Goal: Transaction & Acquisition: Purchase product/service

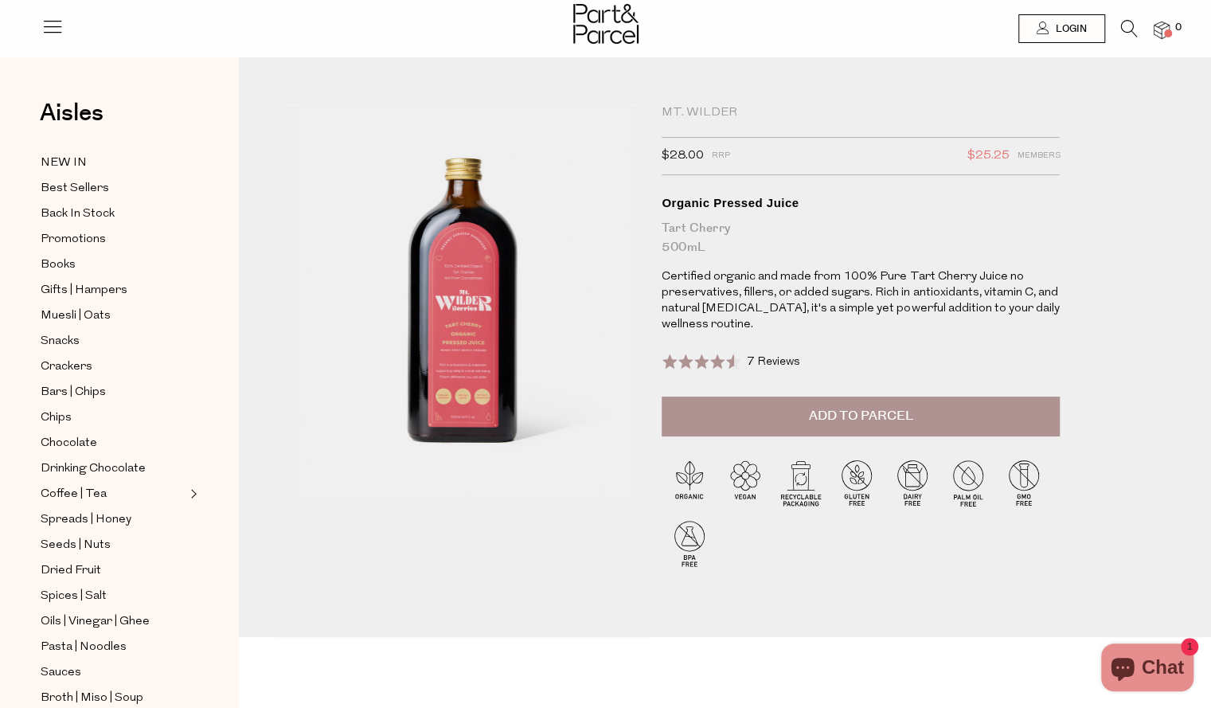
click at [770, 428] on button "Add to Parcel" at bounding box center [861, 417] width 398 height 40
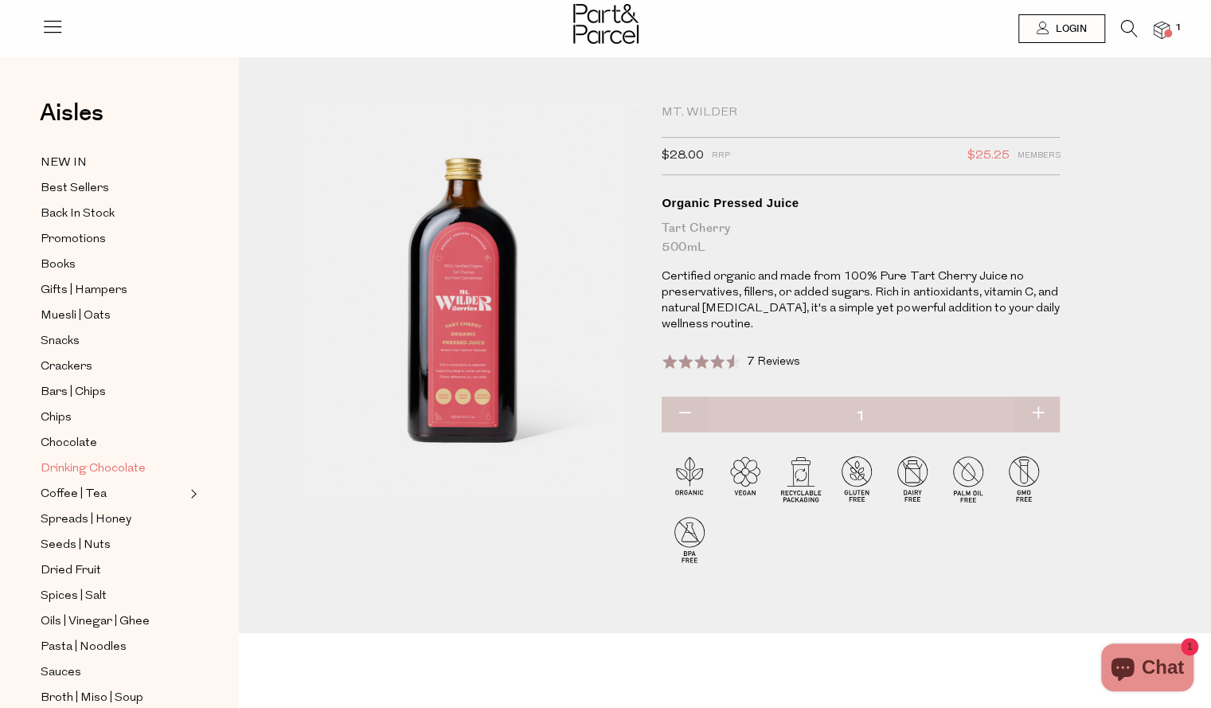
click at [121, 463] on span "Drinking Chocolate" at bounding box center [93, 469] width 105 height 19
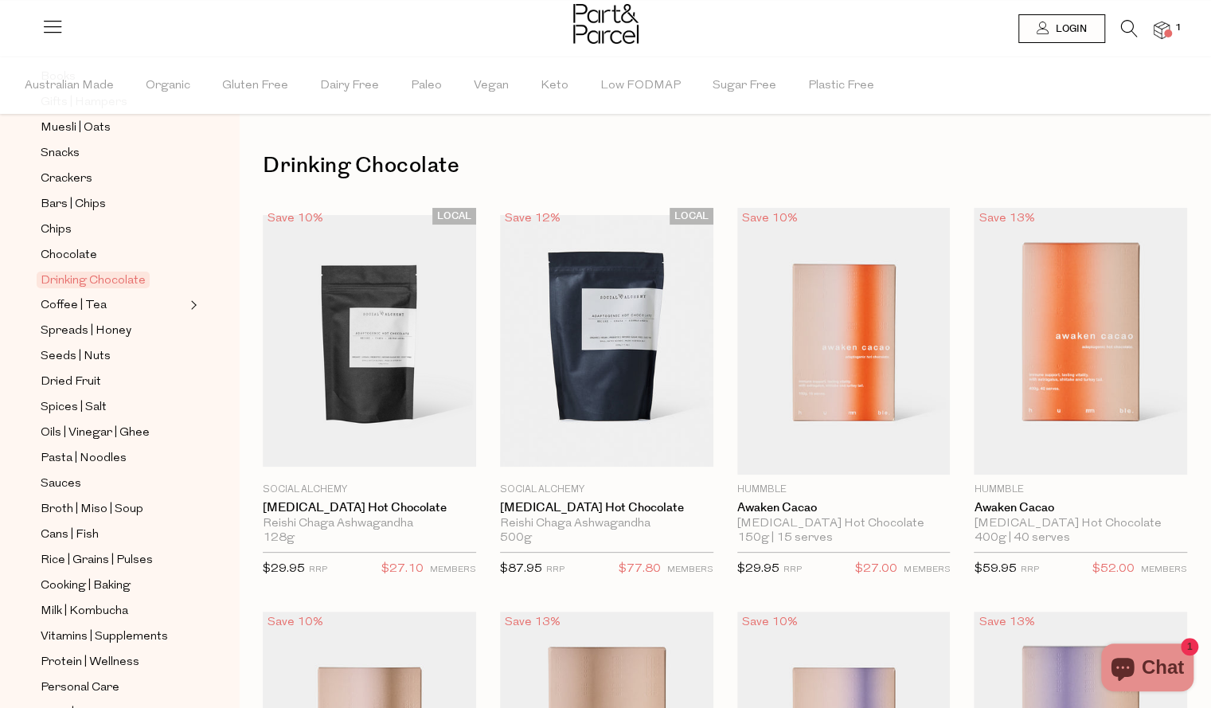
scroll to position [241, 0]
click at [139, 499] on span "Broth | Miso | Soup" at bounding box center [92, 508] width 103 height 19
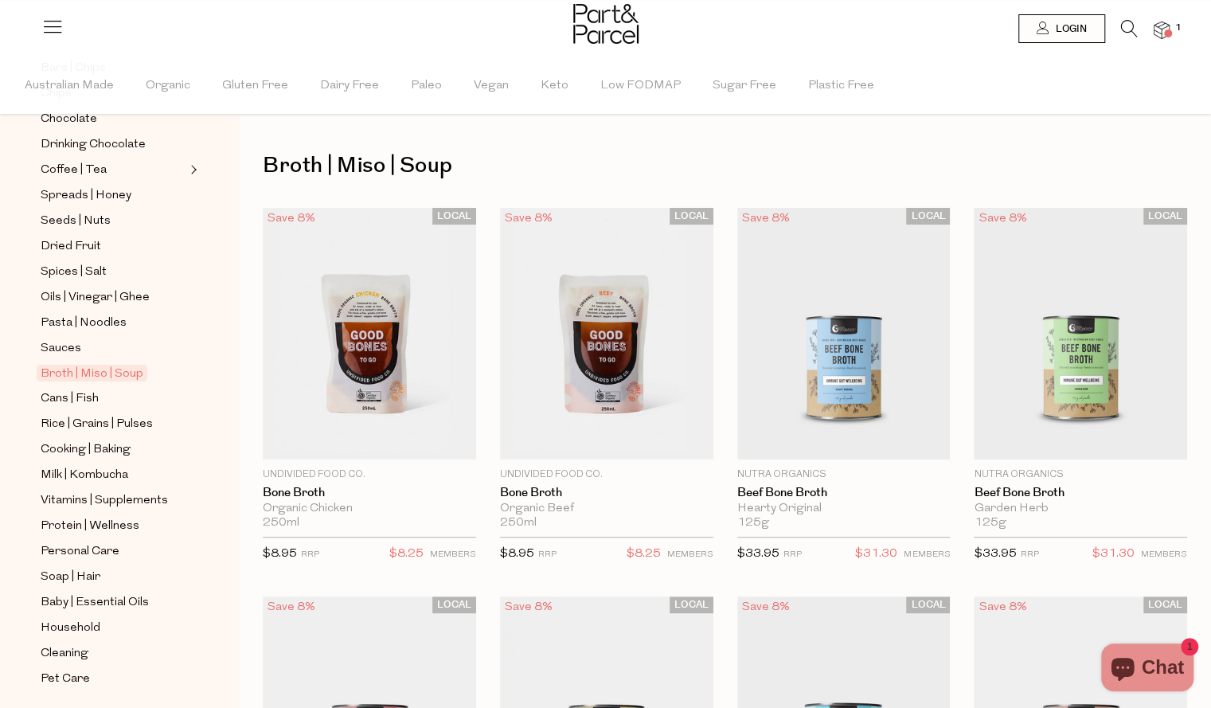
scroll to position [375, 0]
click at [100, 467] on span "Milk | Kombucha" at bounding box center [85, 476] width 88 height 19
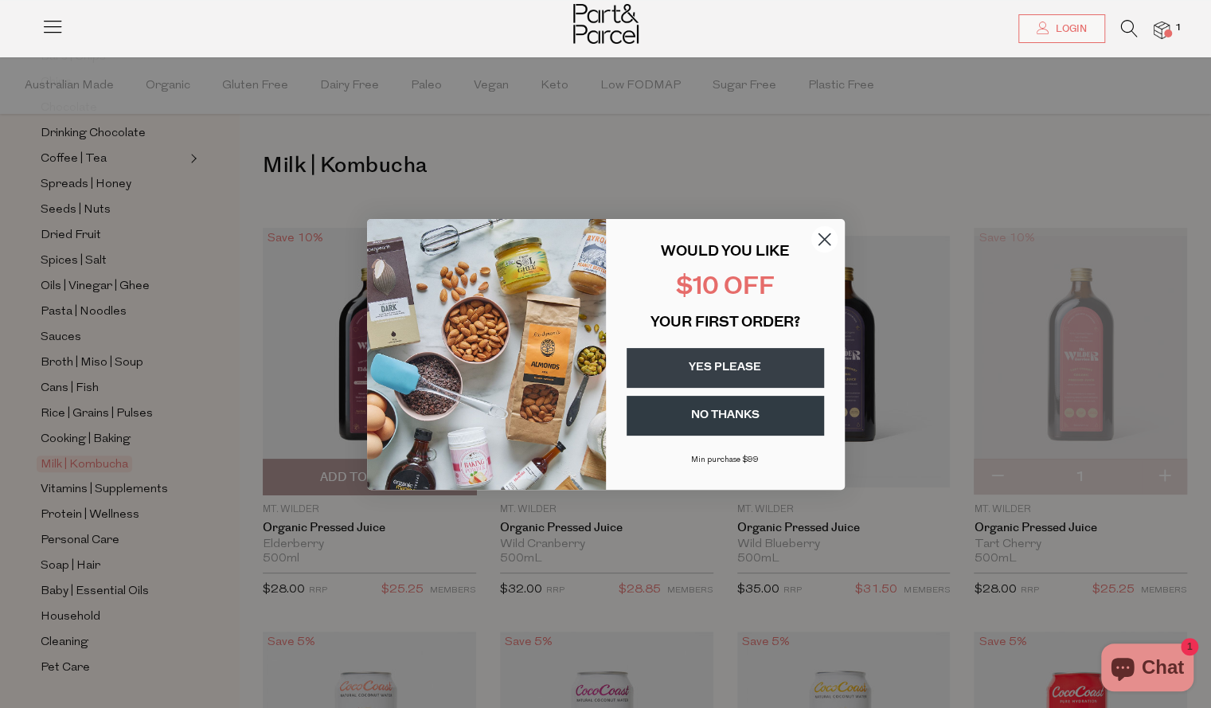
scroll to position [76, 0]
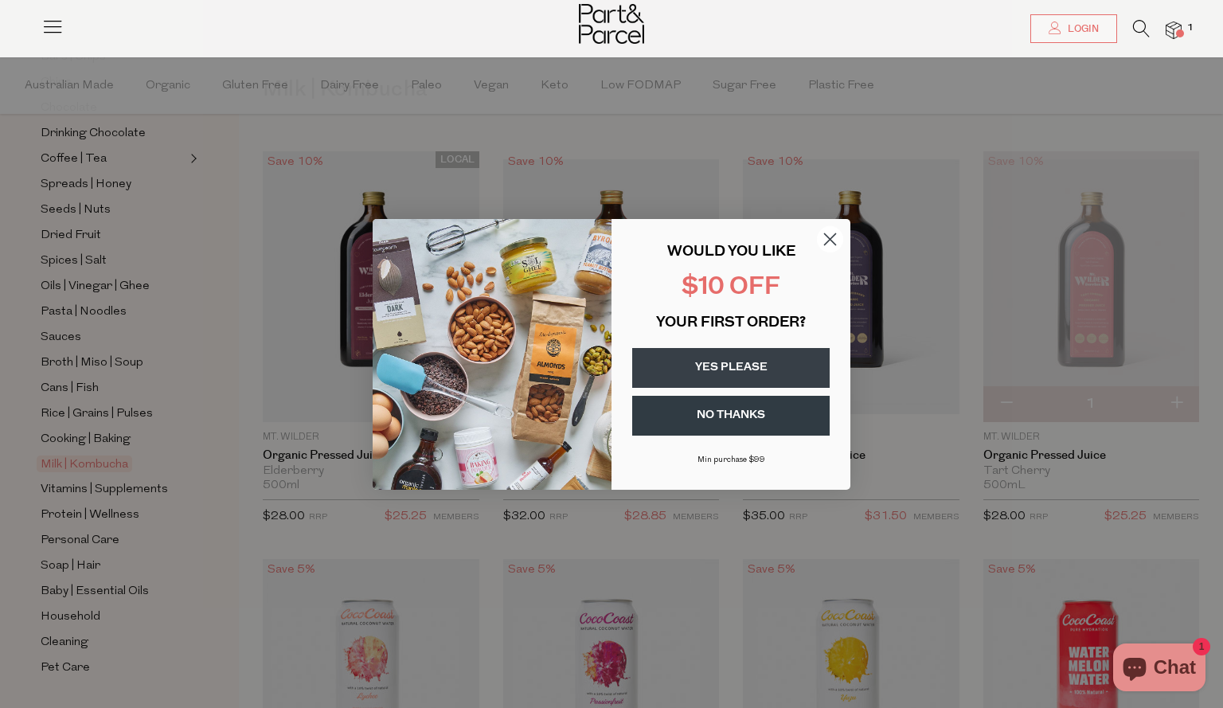
click at [718, 357] on button "YES PLEASE" at bounding box center [731, 368] width 198 height 40
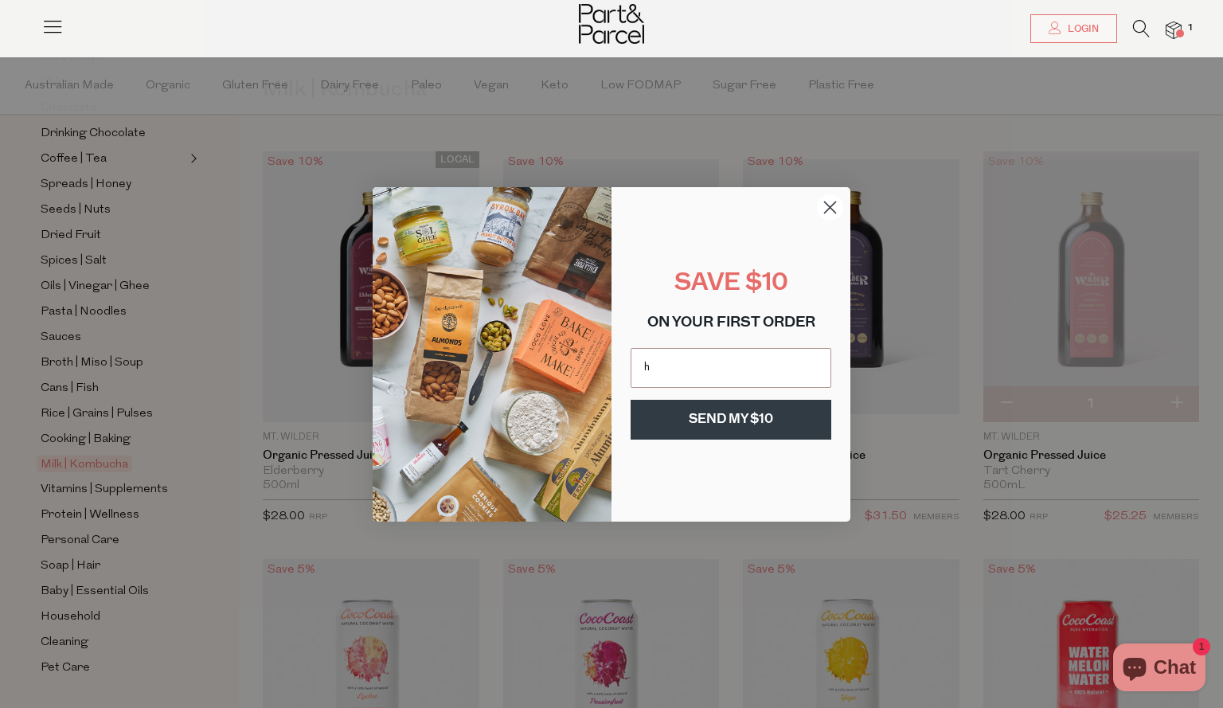
type input "[EMAIL_ADDRESS][DOMAIN_NAME]"
click at [725, 413] on button "SEND MY $10" at bounding box center [731, 420] width 201 height 40
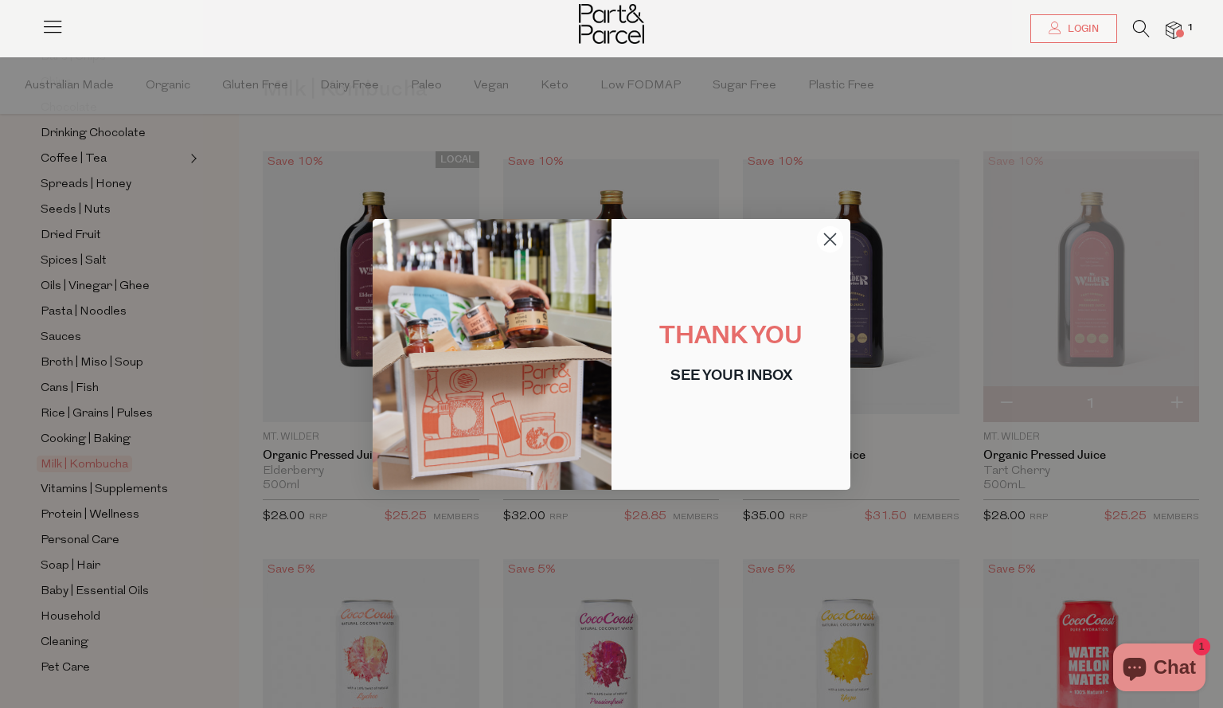
click at [714, 531] on div "Close dialog THANK YOU SEE YOUR INBOX Submit" at bounding box center [611, 354] width 1223 height 708
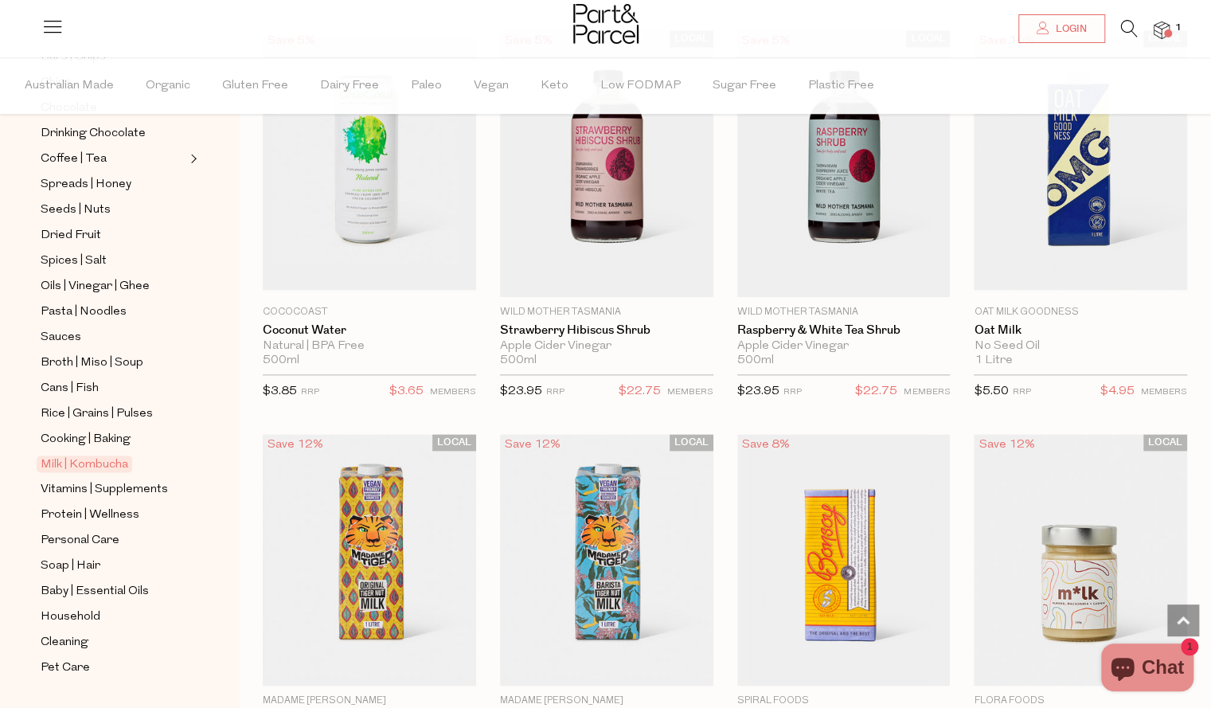
scroll to position [991, 0]
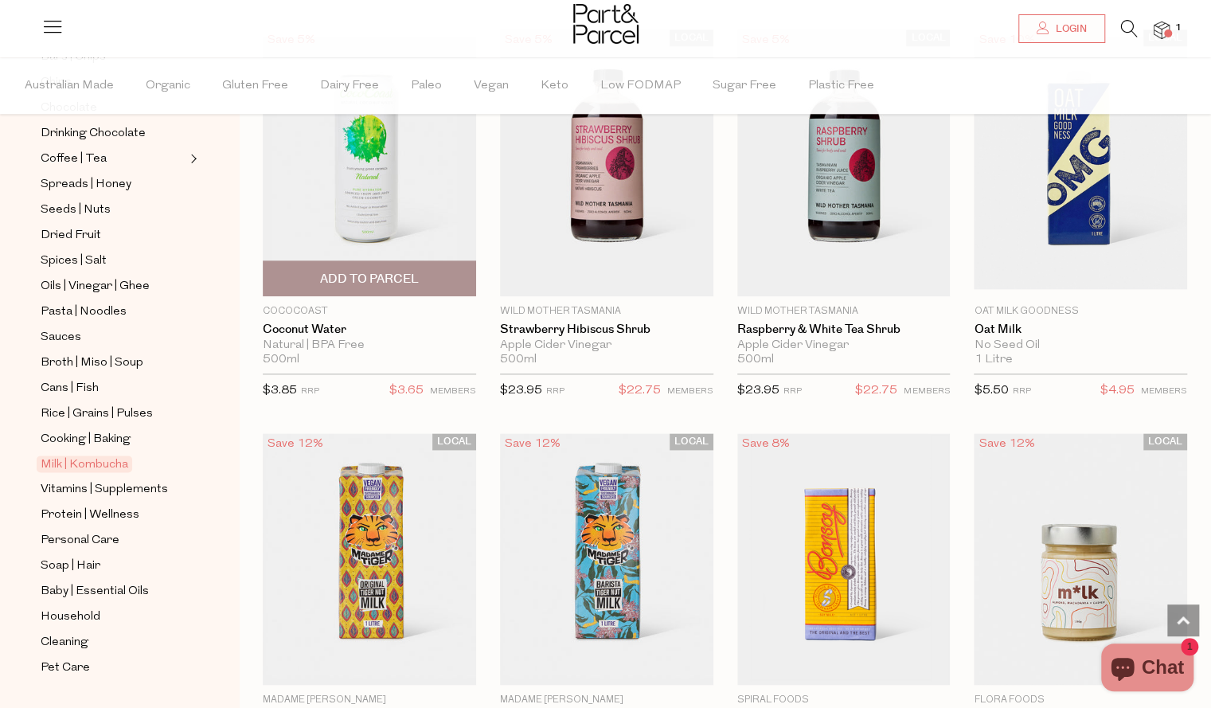
click at [428, 283] on span "Add To Parcel" at bounding box center [370, 278] width 204 height 34
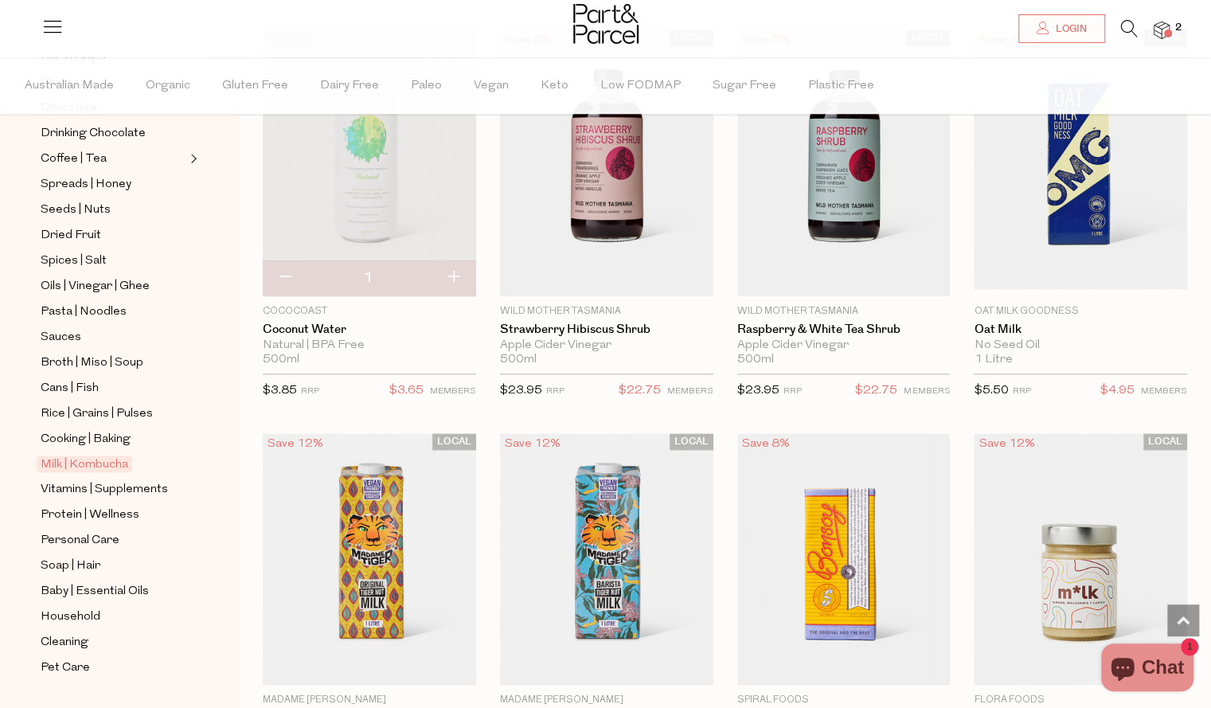
click at [589, 28] on img at bounding box center [605, 24] width 65 height 40
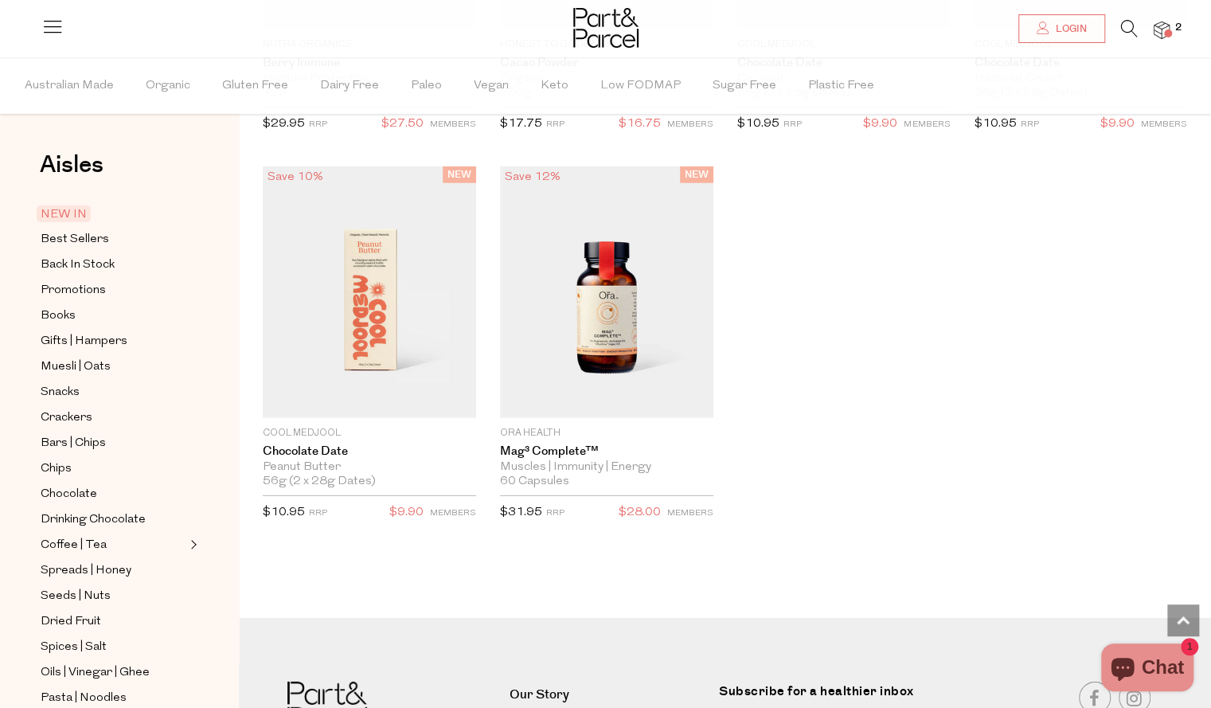
scroll to position [2724, 0]
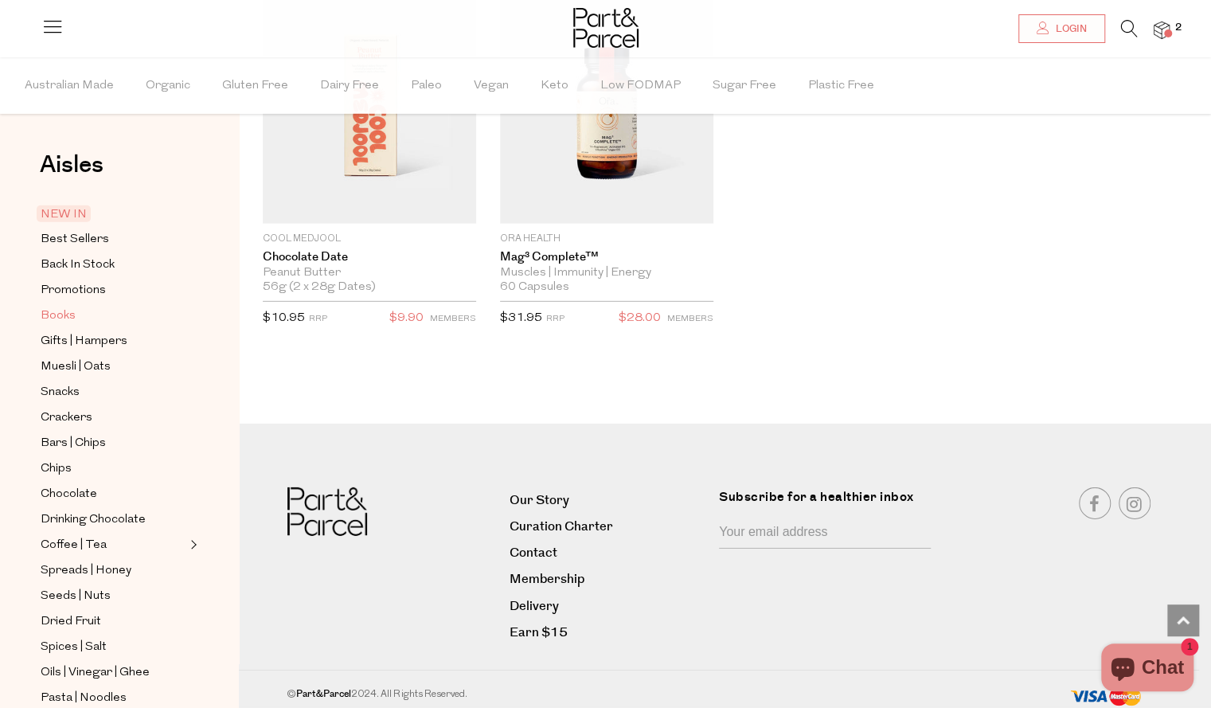
click at [70, 315] on span "Books" at bounding box center [58, 316] width 35 height 19
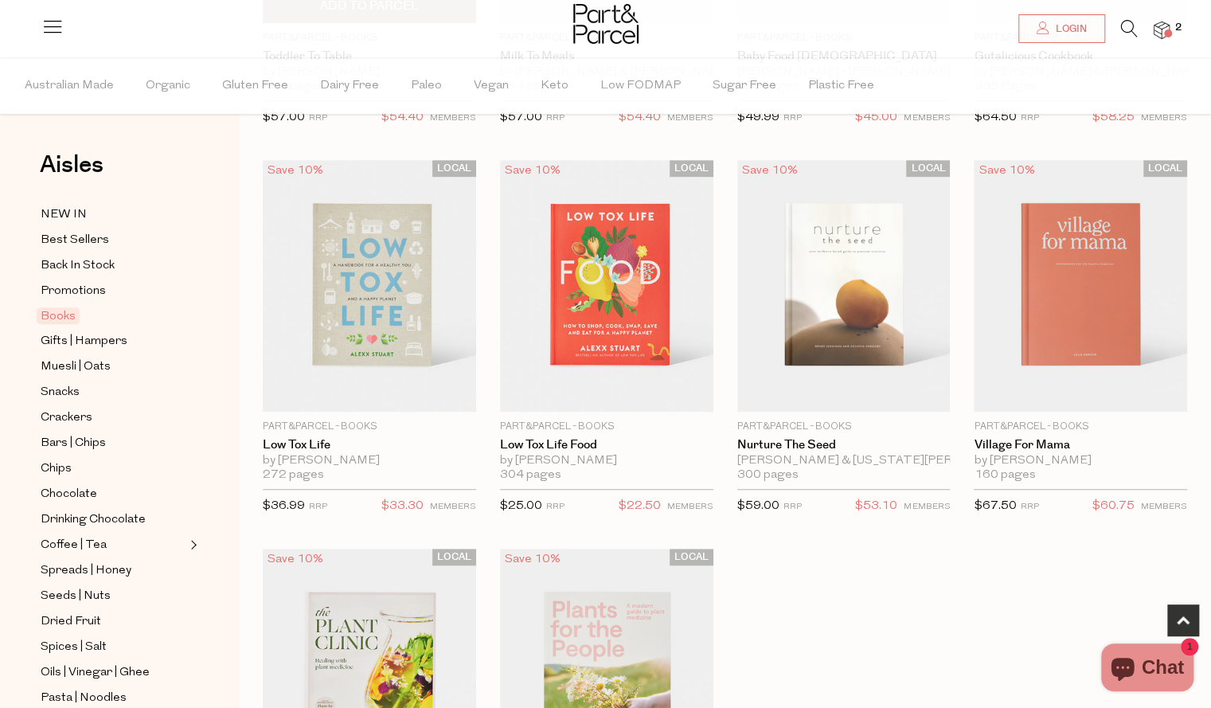
scroll to position [429, 0]
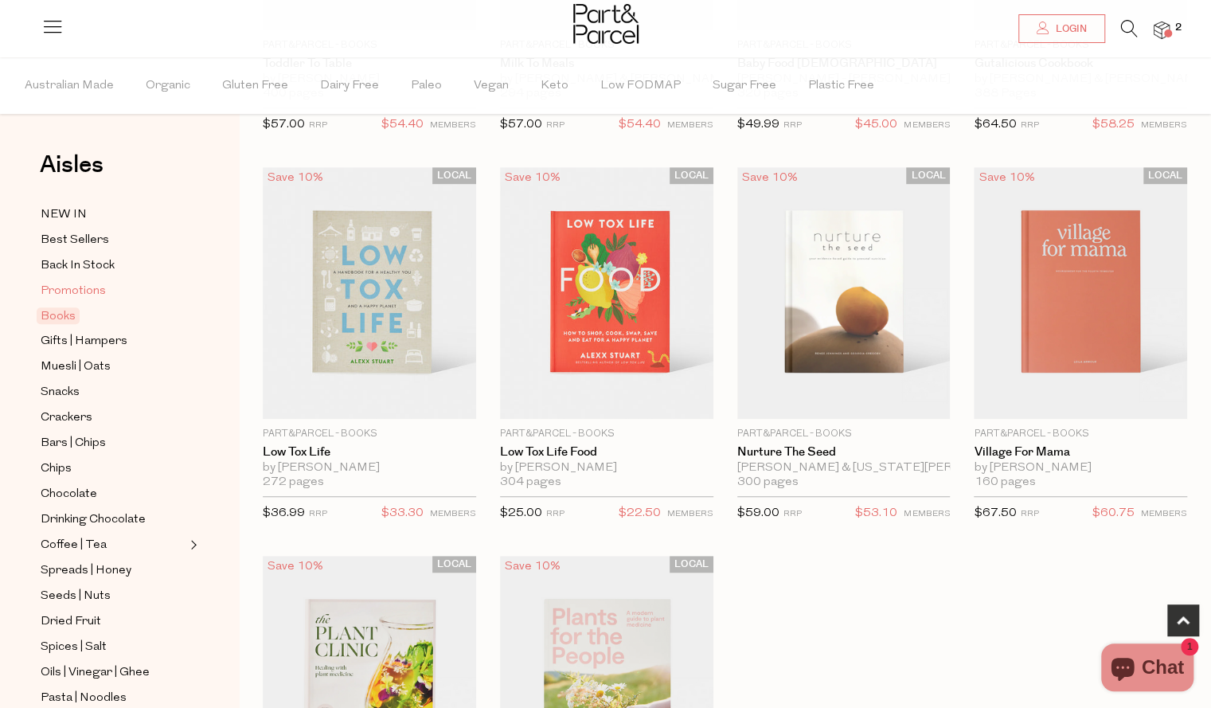
click at [91, 292] on span "Promotions" at bounding box center [73, 291] width 65 height 19
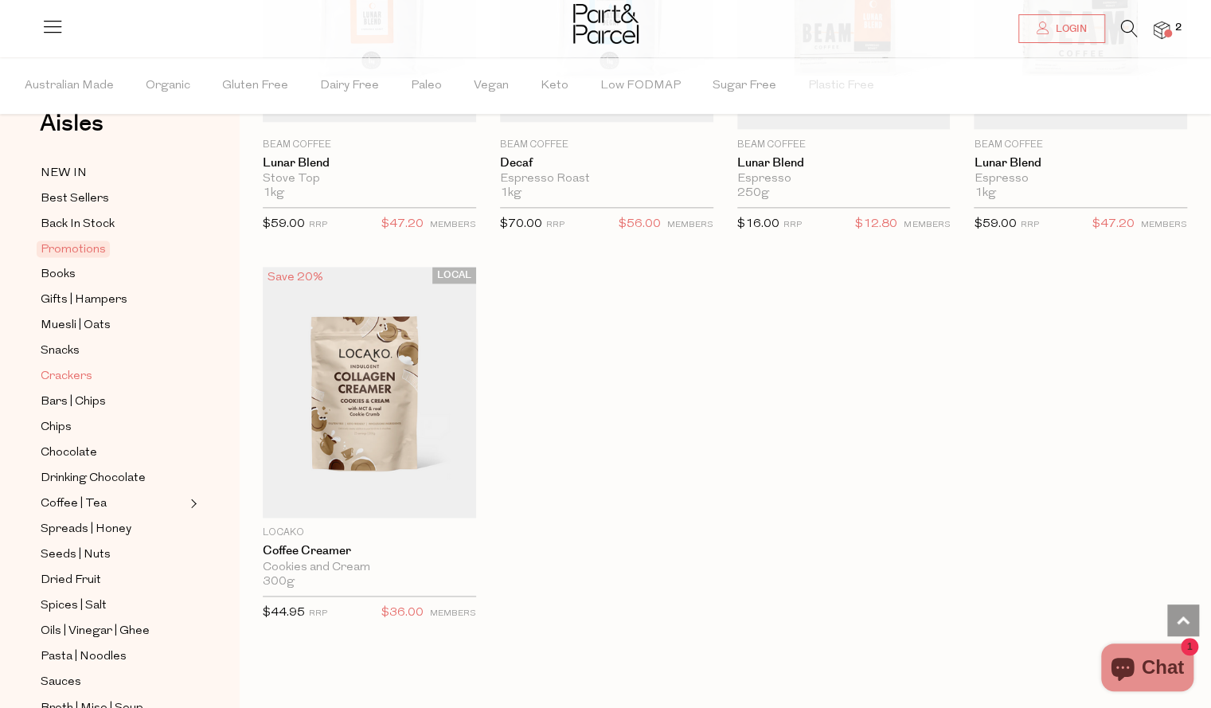
scroll to position [53, 0]
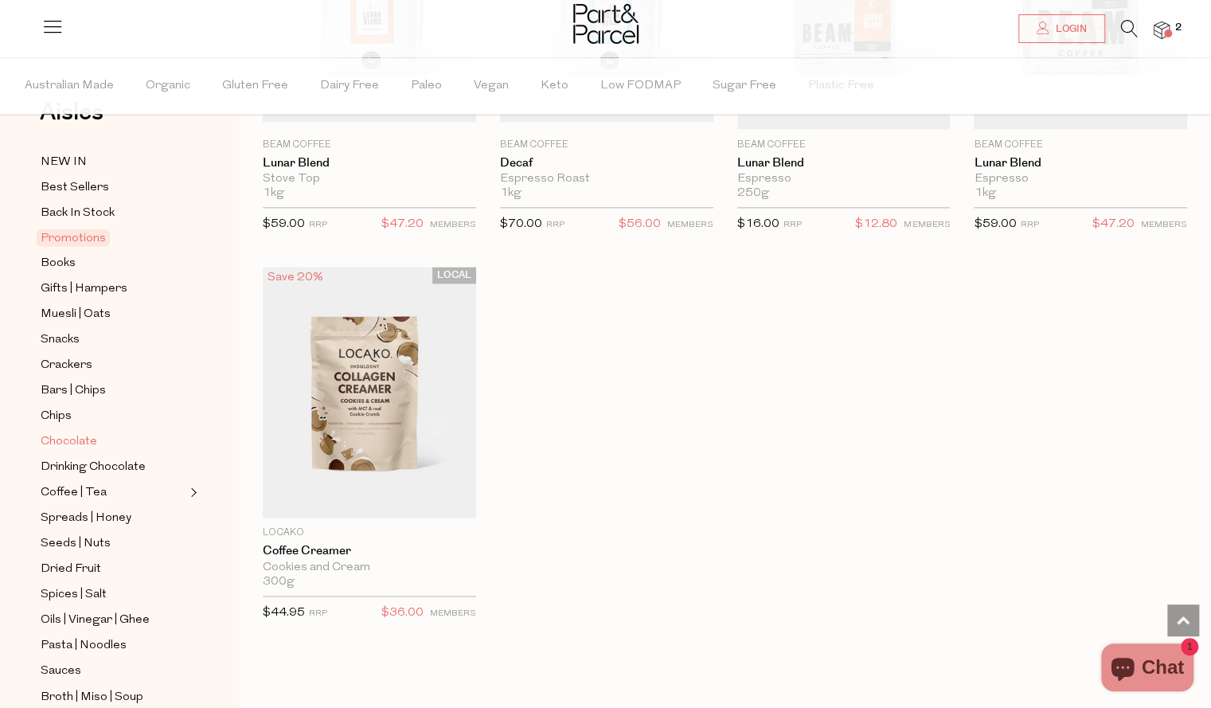
click at [123, 440] on link "Chocolate" at bounding box center [113, 442] width 145 height 20
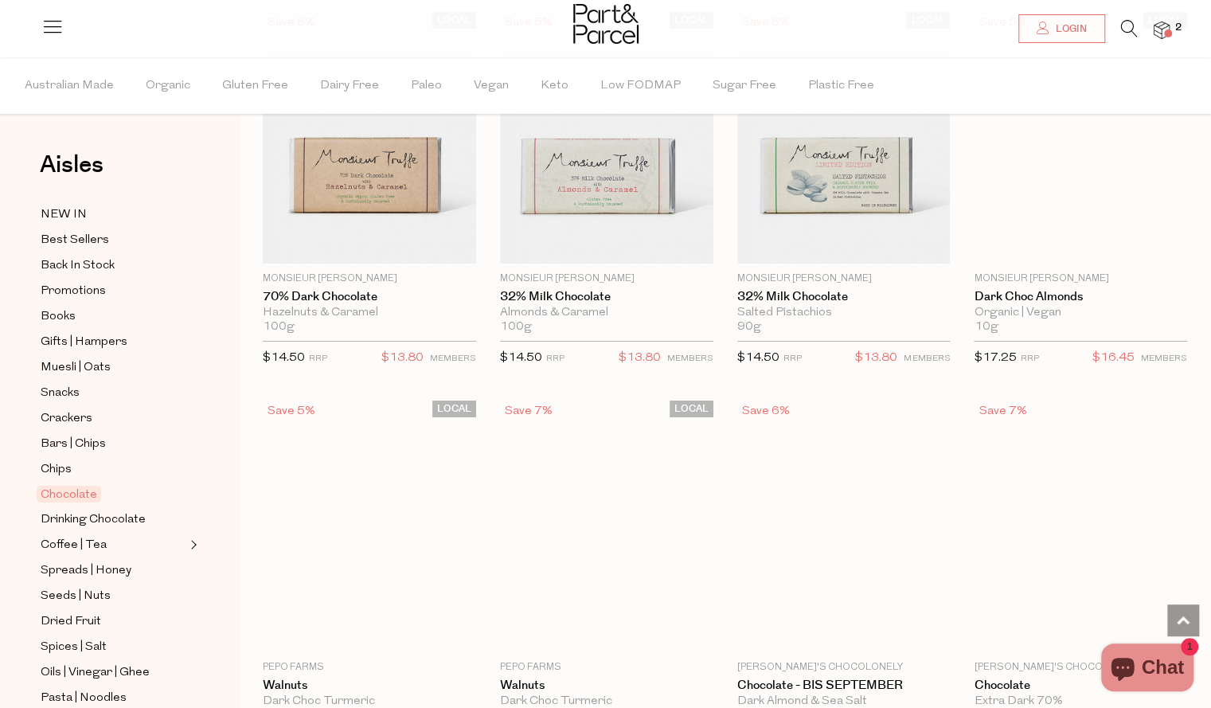
scroll to position [3358, 0]
